Goal: Download file/media

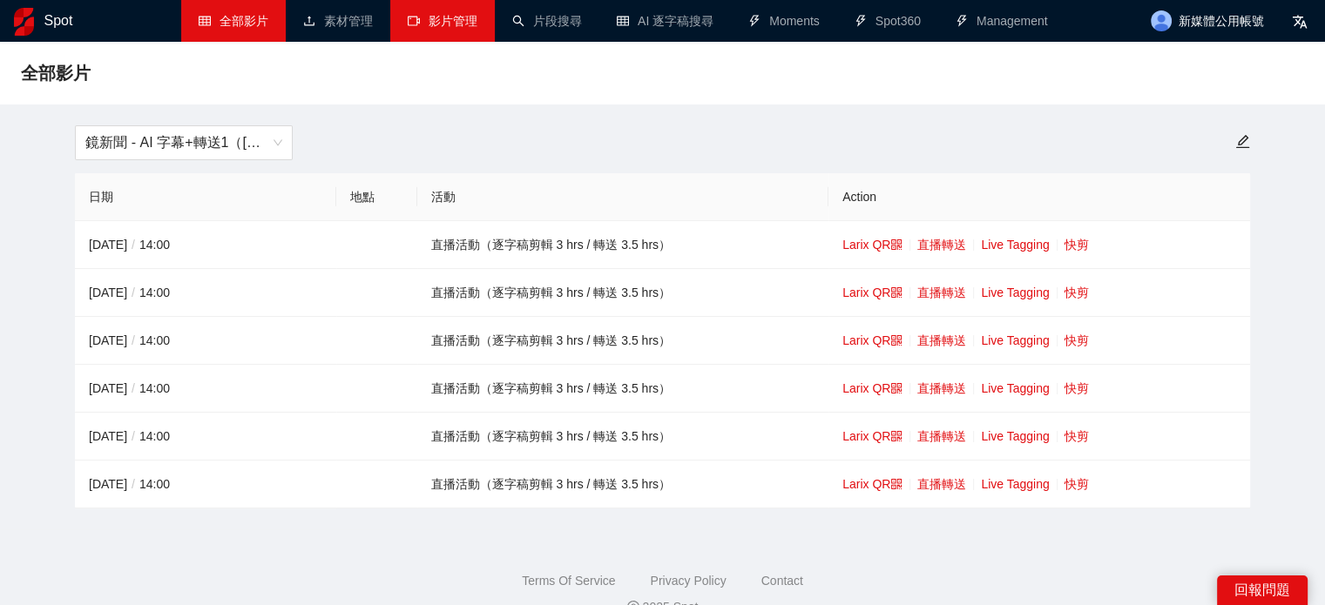
click at [429, 20] on link "影片管理" at bounding box center [443, 21] width 70 height 14
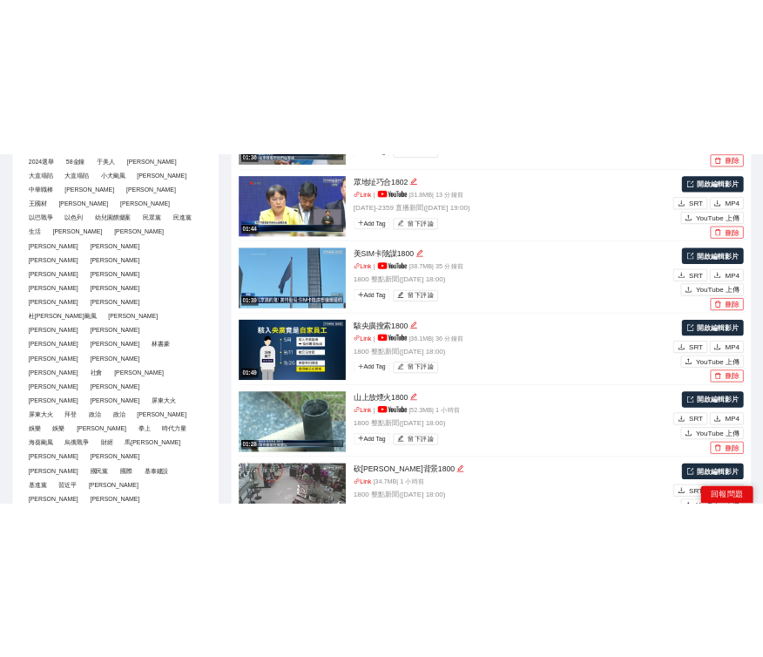
scroll to position [87, 0]
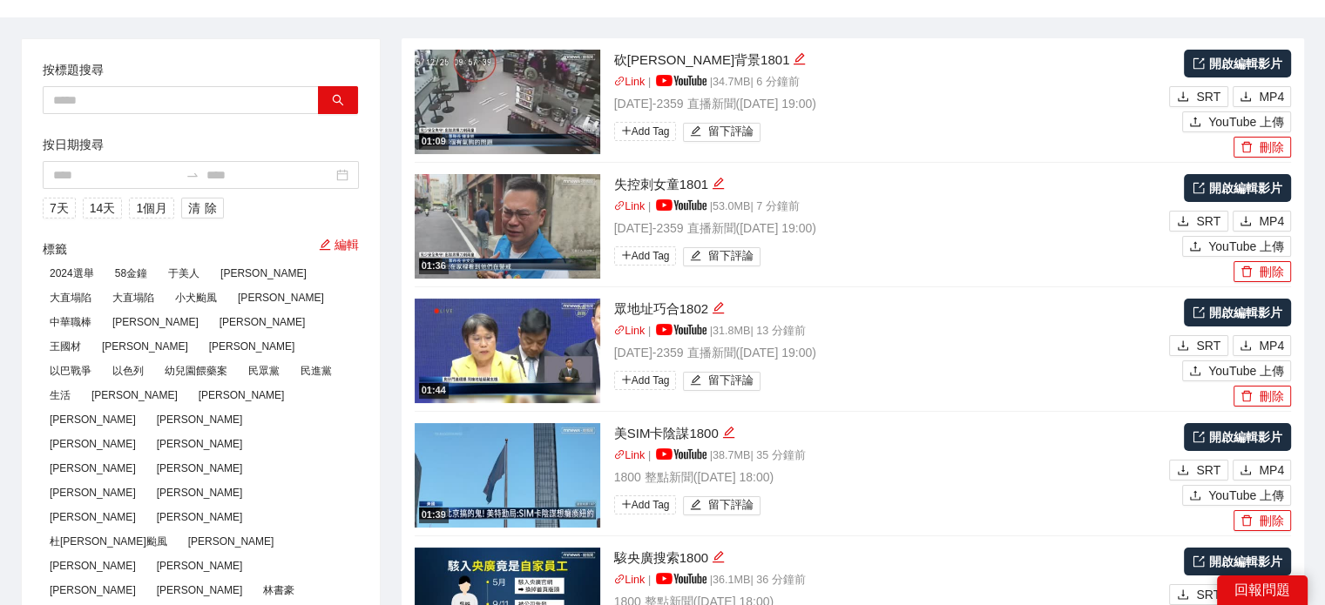
type textarea "**********"
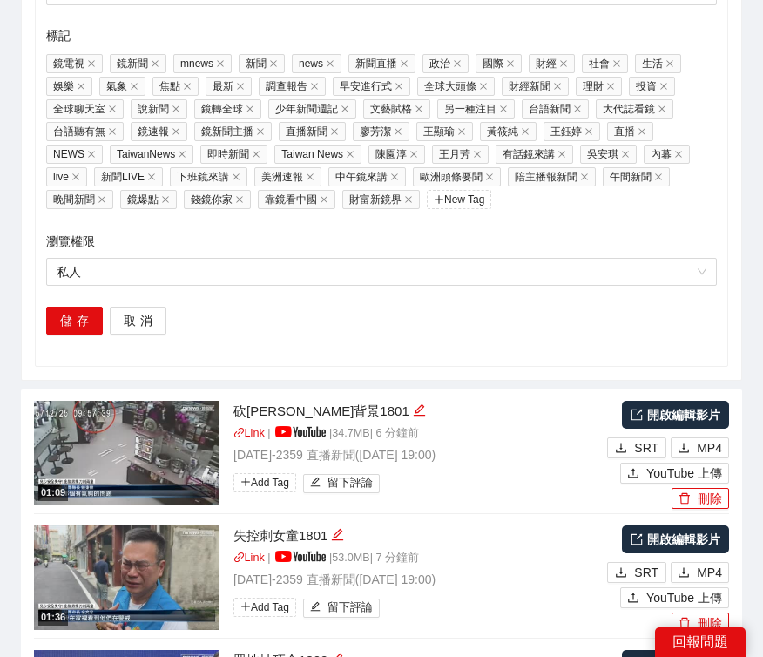
scroll to position [2178, 0]
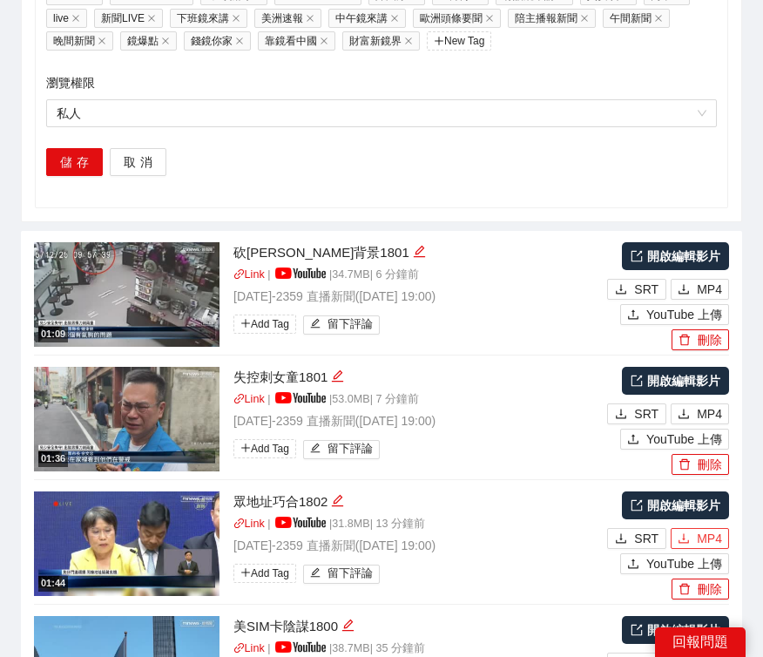
click at [700, 529] on span "MP4" at bounding box center [709, 538] width 25 height 19
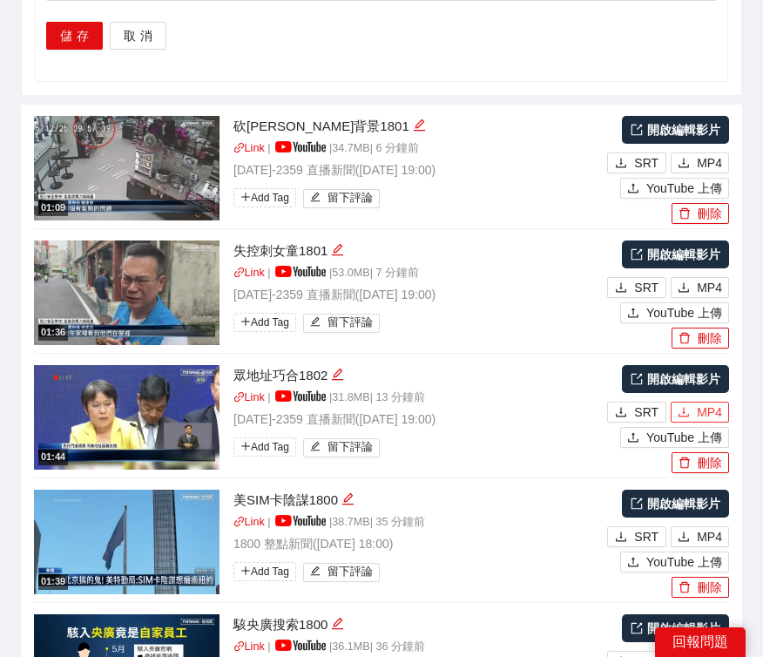
scroll to position [2439, 0]
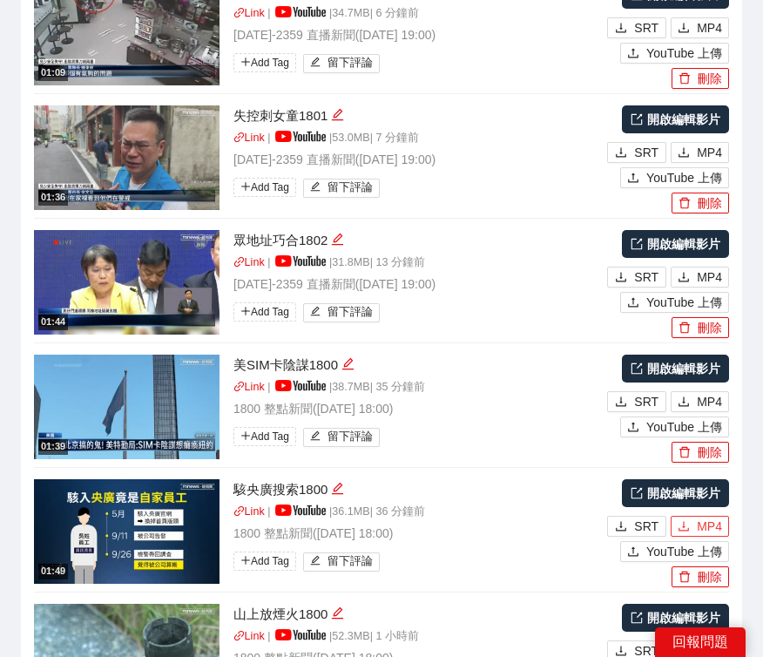
click at [701, 517] on span "MP4" at bounding box center [709, 526] width 25 height 19
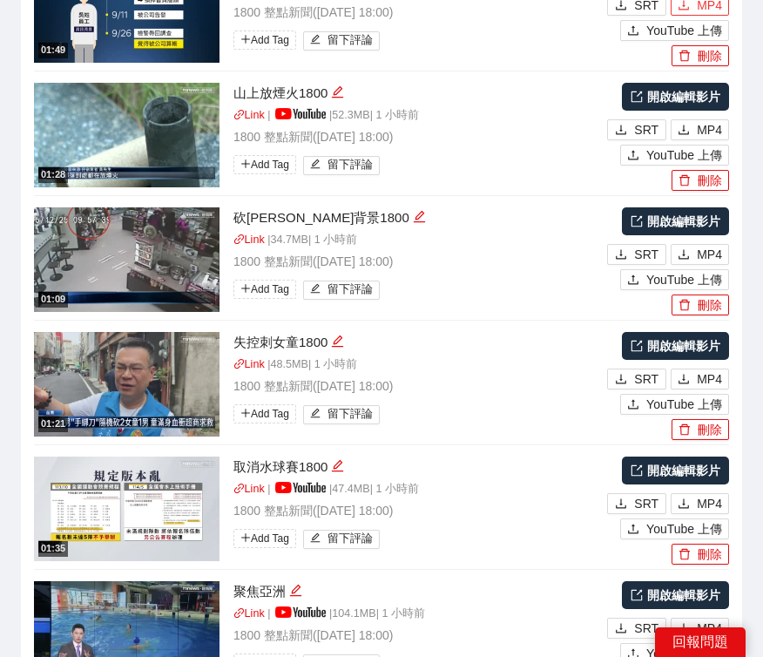
scroll to position [2962, 0]
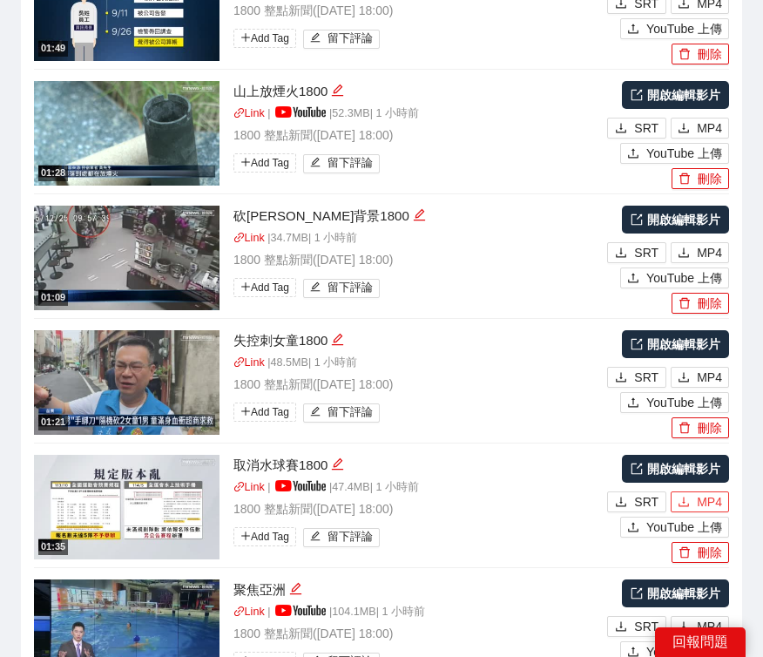
click at [693, 491] on button "MP4" at bounding box center [700, 501] width 58 height 21
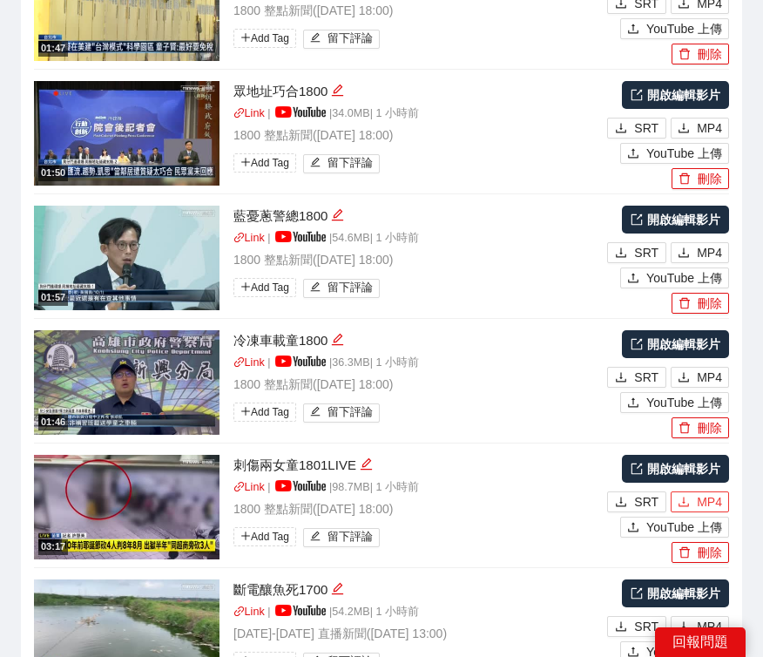
click at [711, 492] on span "MP4" at bounding box center [709, 501] width 25 height 19
click at [706, 368] on span "MP4" at bounding box center [709, 377] width 25 height 19
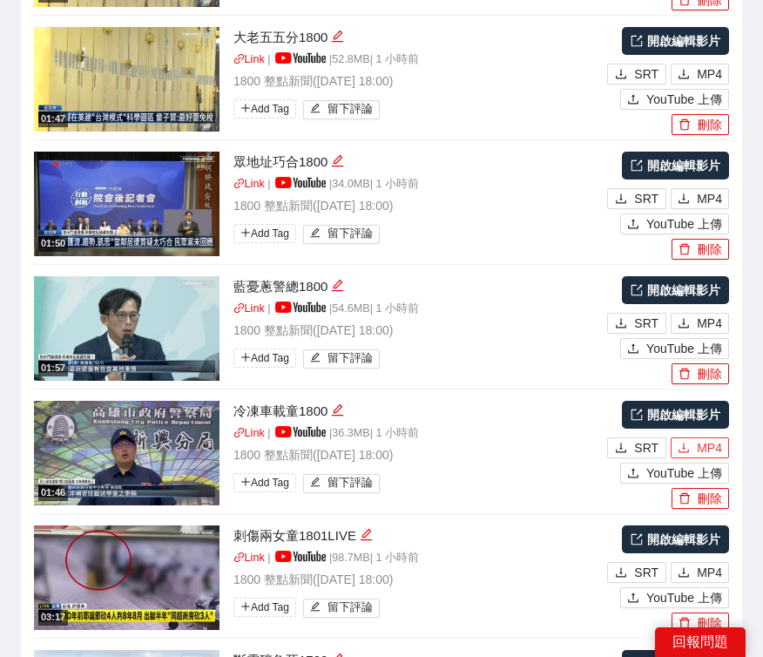
scroll to position [2788, 0]
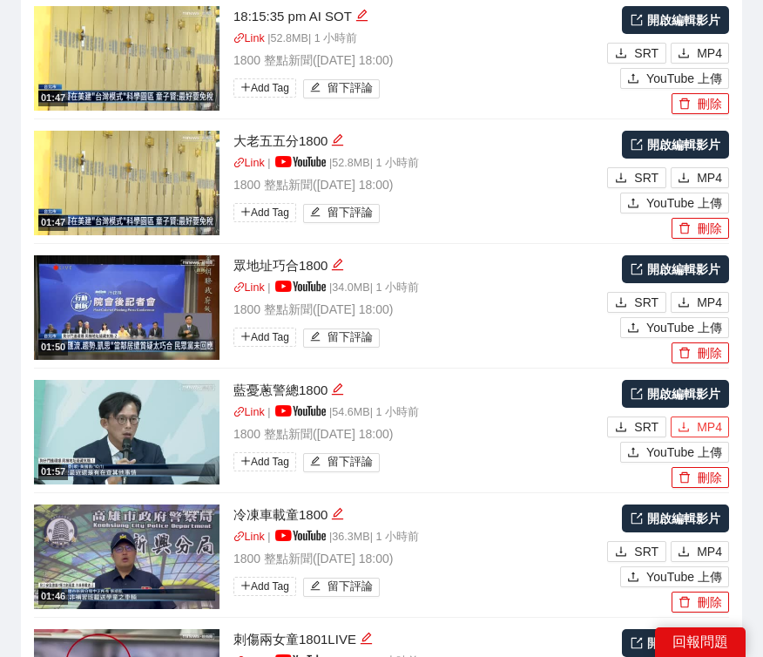
click at [711, 417] on span "MP4" at bounding box center [709, 426] width 25 height 19
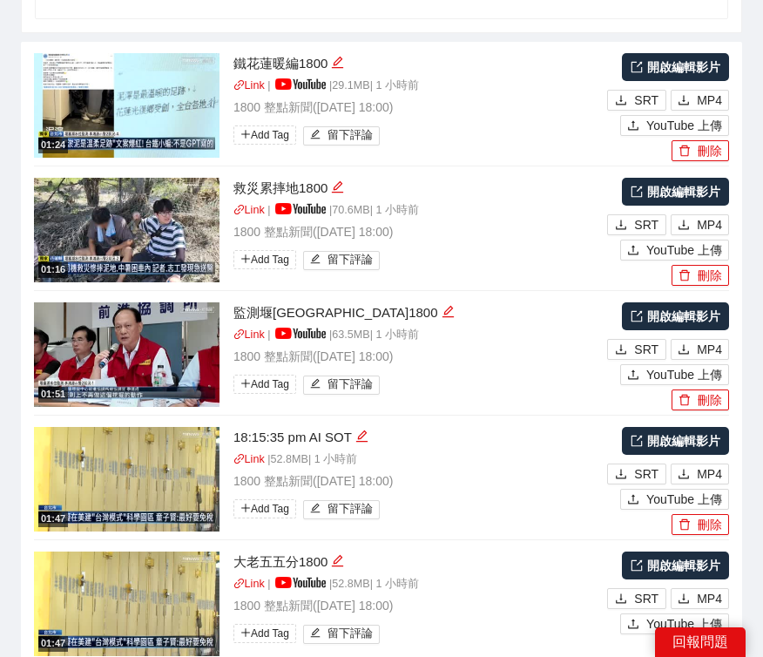
scroll to position [2265, 0]
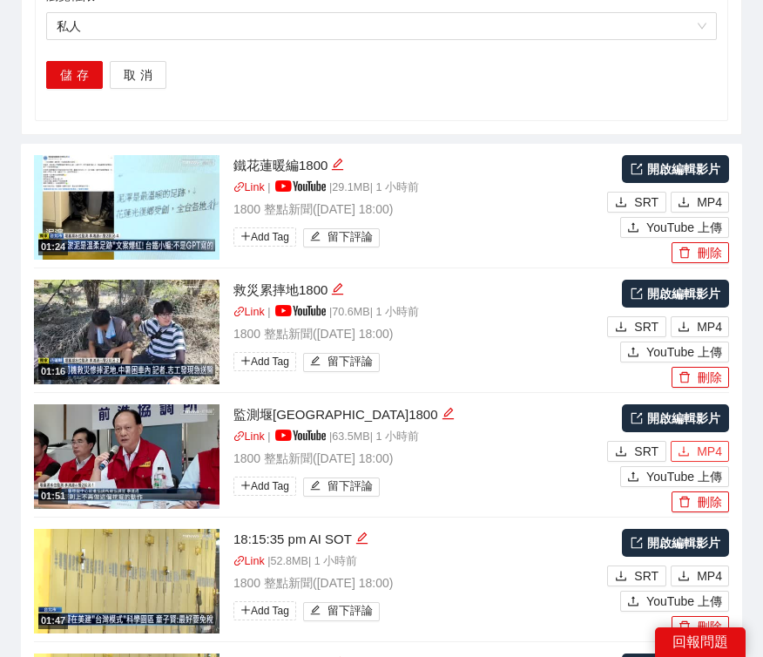
click at [693, 441] on button "MP4" at bounding box center [700, 451] width 58 height 21
click at [707, 317] on span "MP4" at bounding box center [709, 326] width 25 height 19
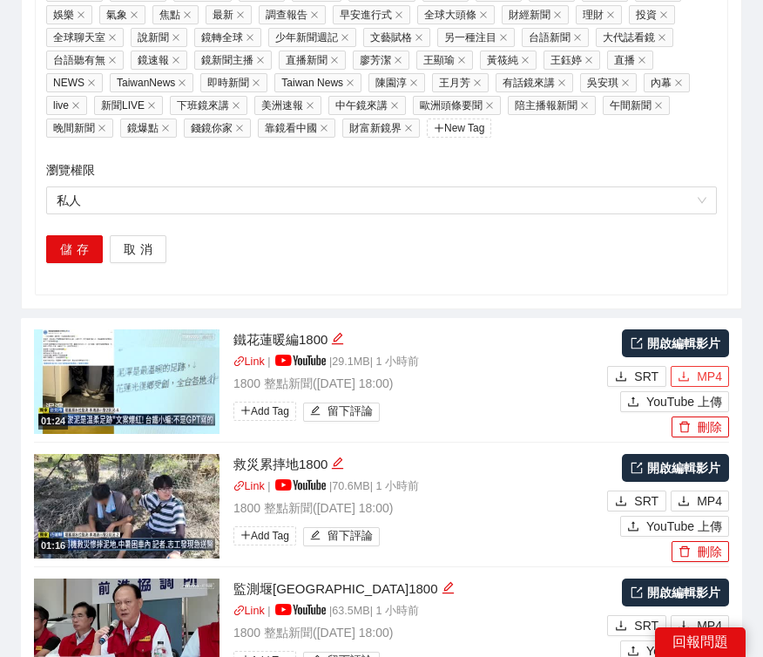
click at [695, 366] on button "MP4" at bounding box center [700, 376] width 58 height 21
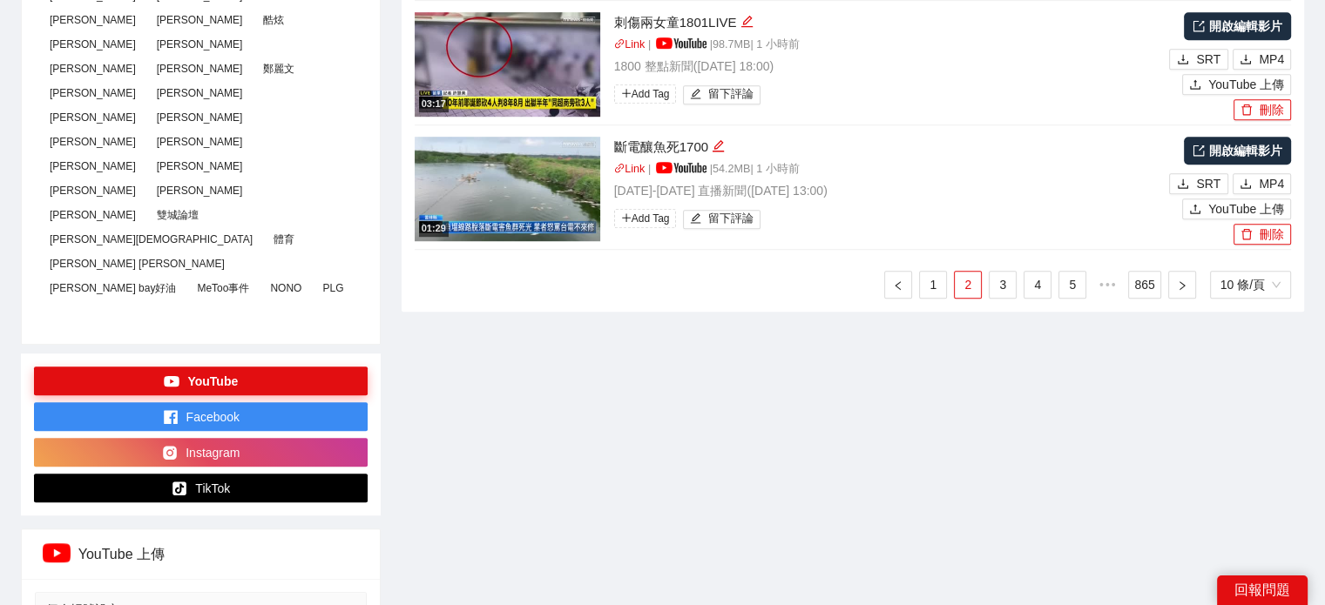
scroll to position [1144, 0]
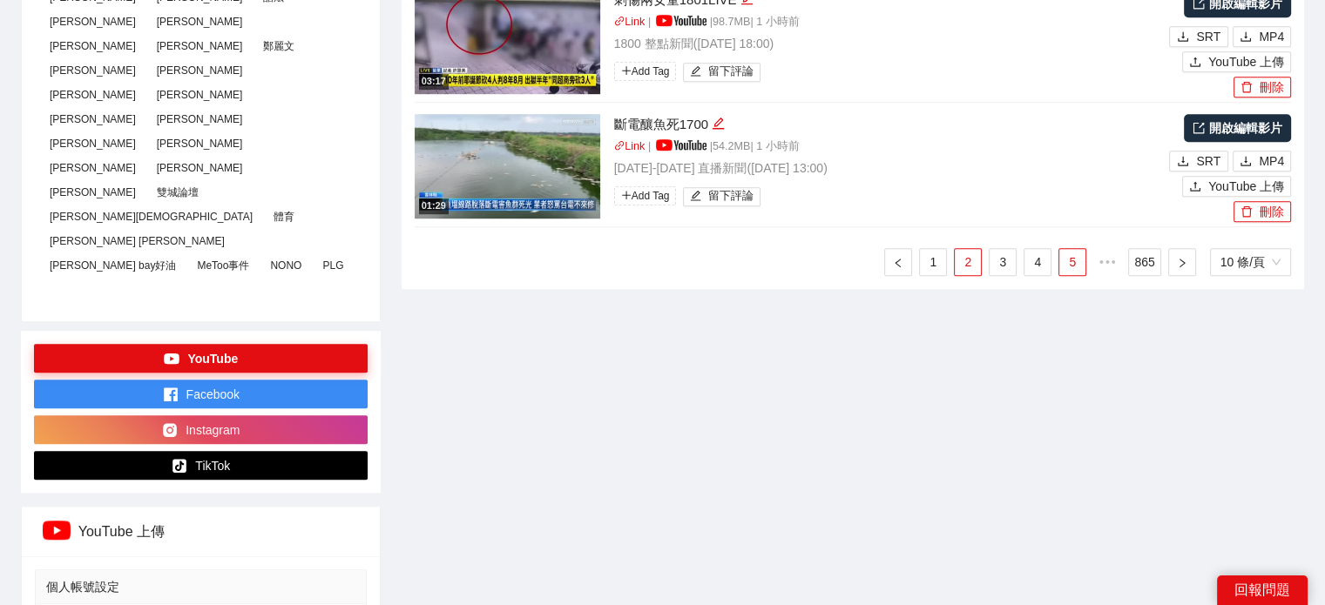
click at [1035, 254] on link "4" at bounding box center [1038, 262] width 26 height 26
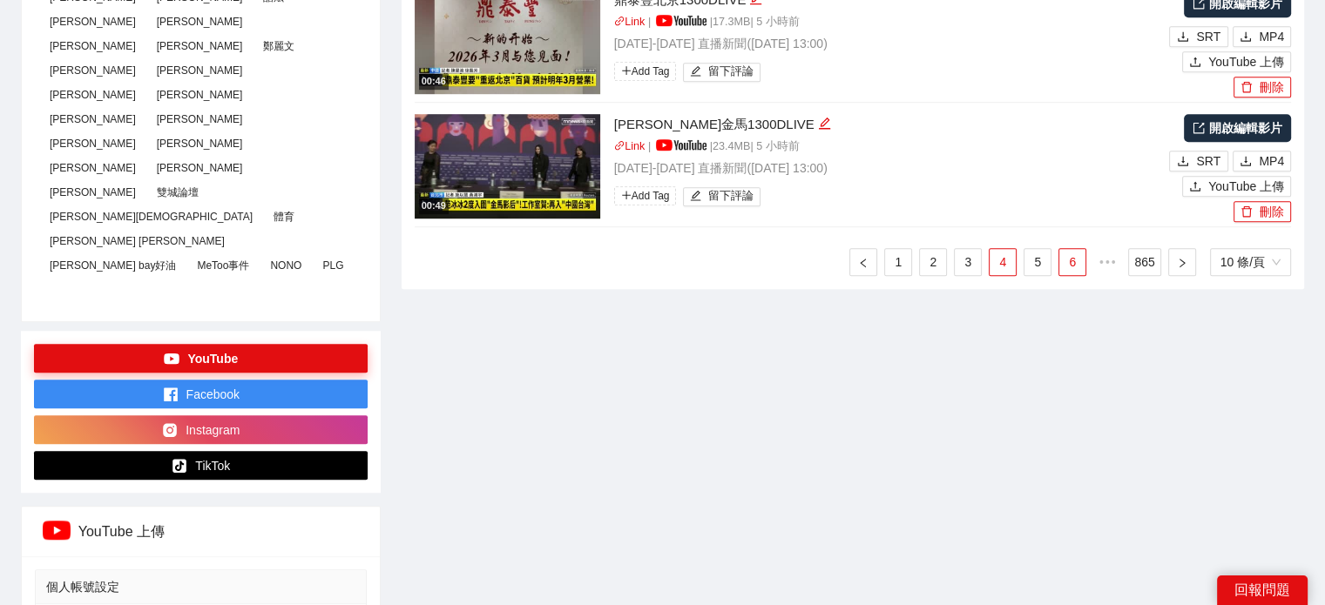
click at [1031, 255] on link "5" at bounding box center [1038, 262] width 26 height 26
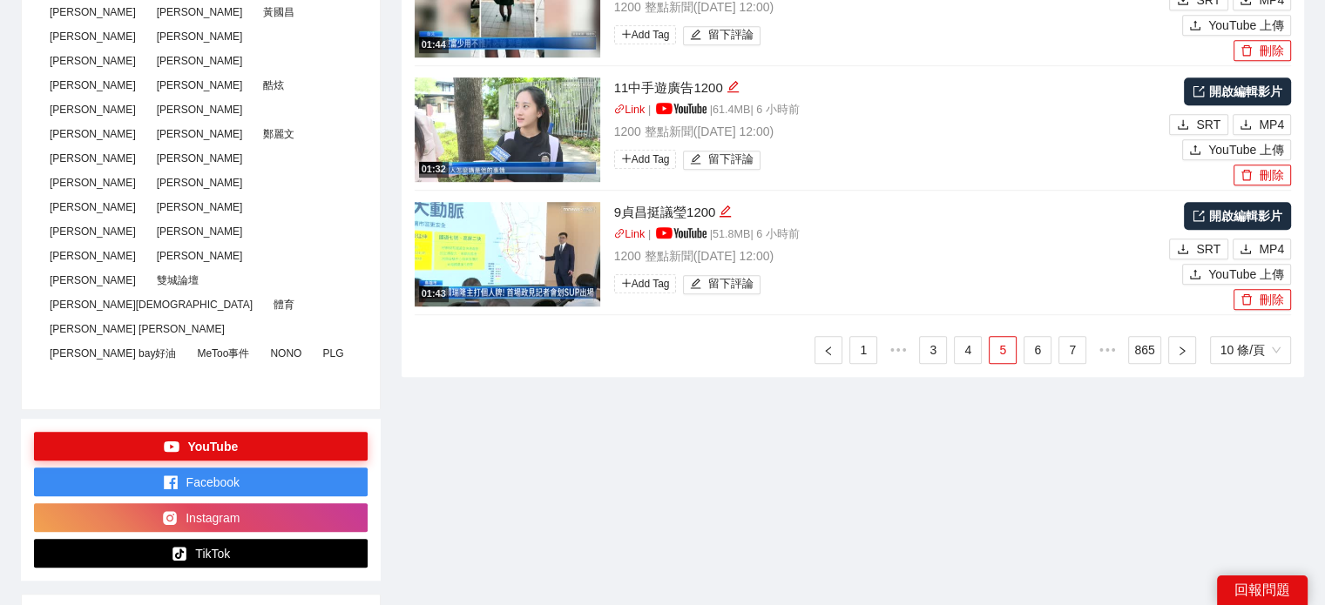
scroll to position [1057, 0]
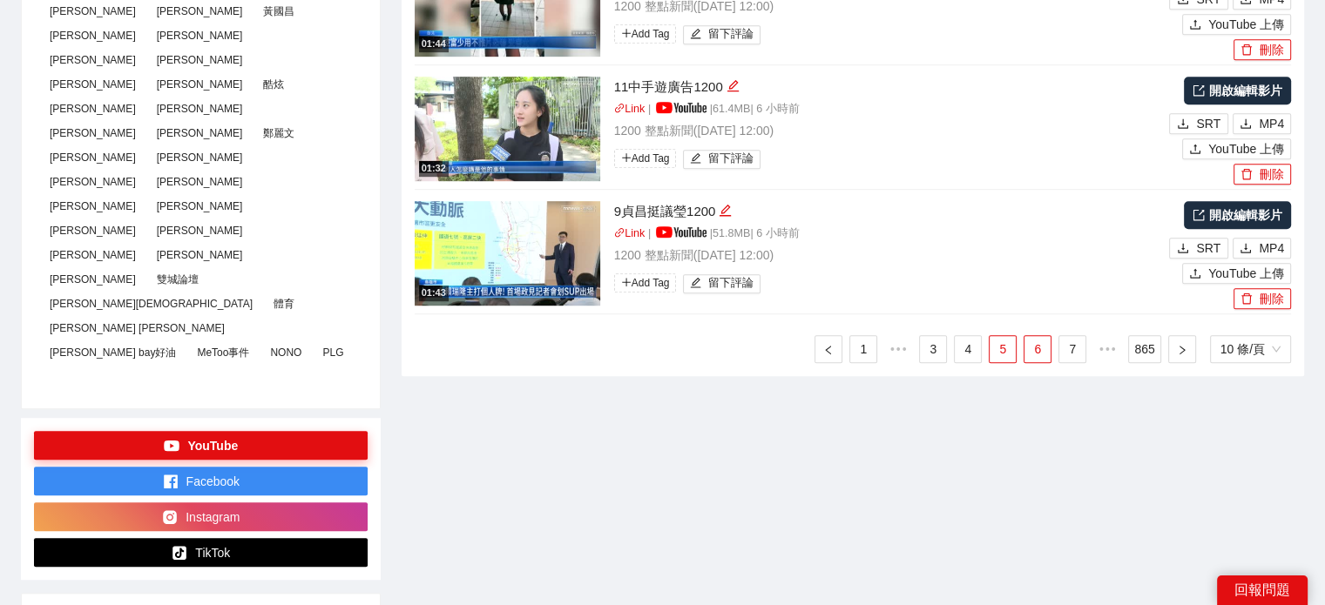
click at [1039, 342] on link "6" at bounding box center [1038, 349] width 26 height 26
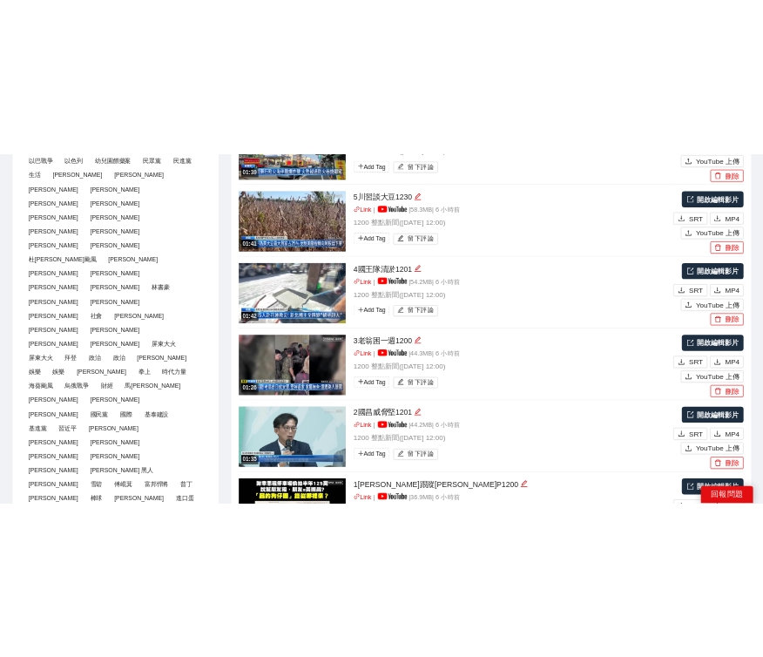
scroll to position [273, 0]
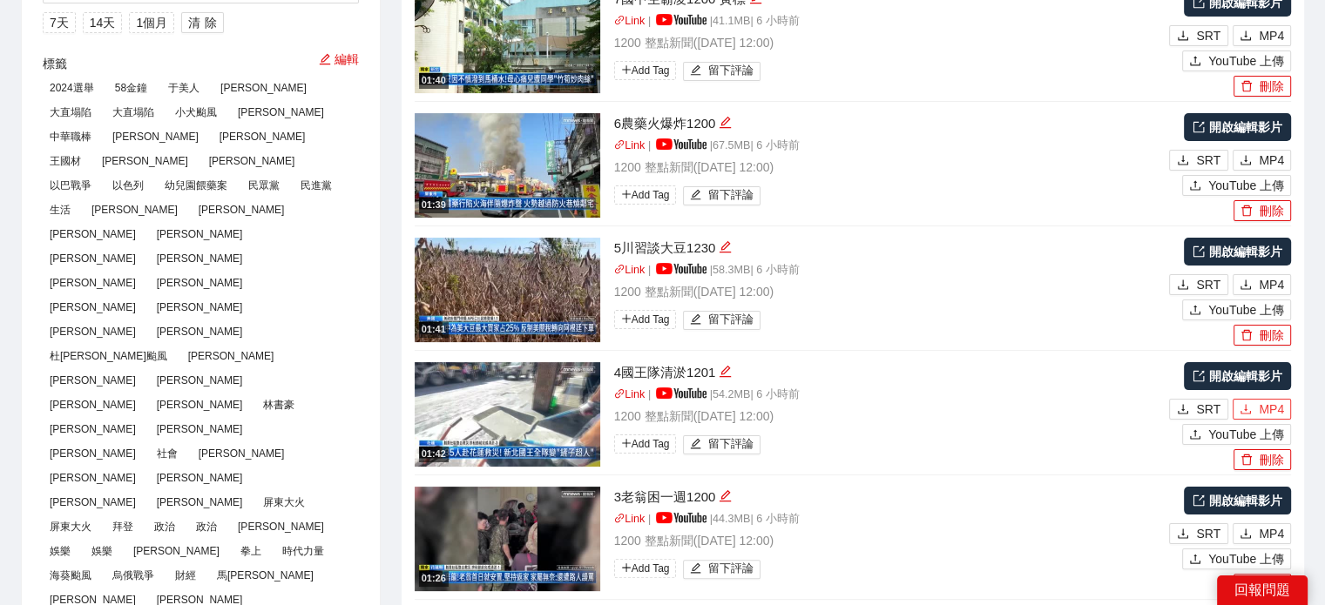
click at [1261, 403] on span "MP4" at bounding box center [1271, 409] width 25 height 19
